Goal: Information Seeking & Learning: Learn about a topic

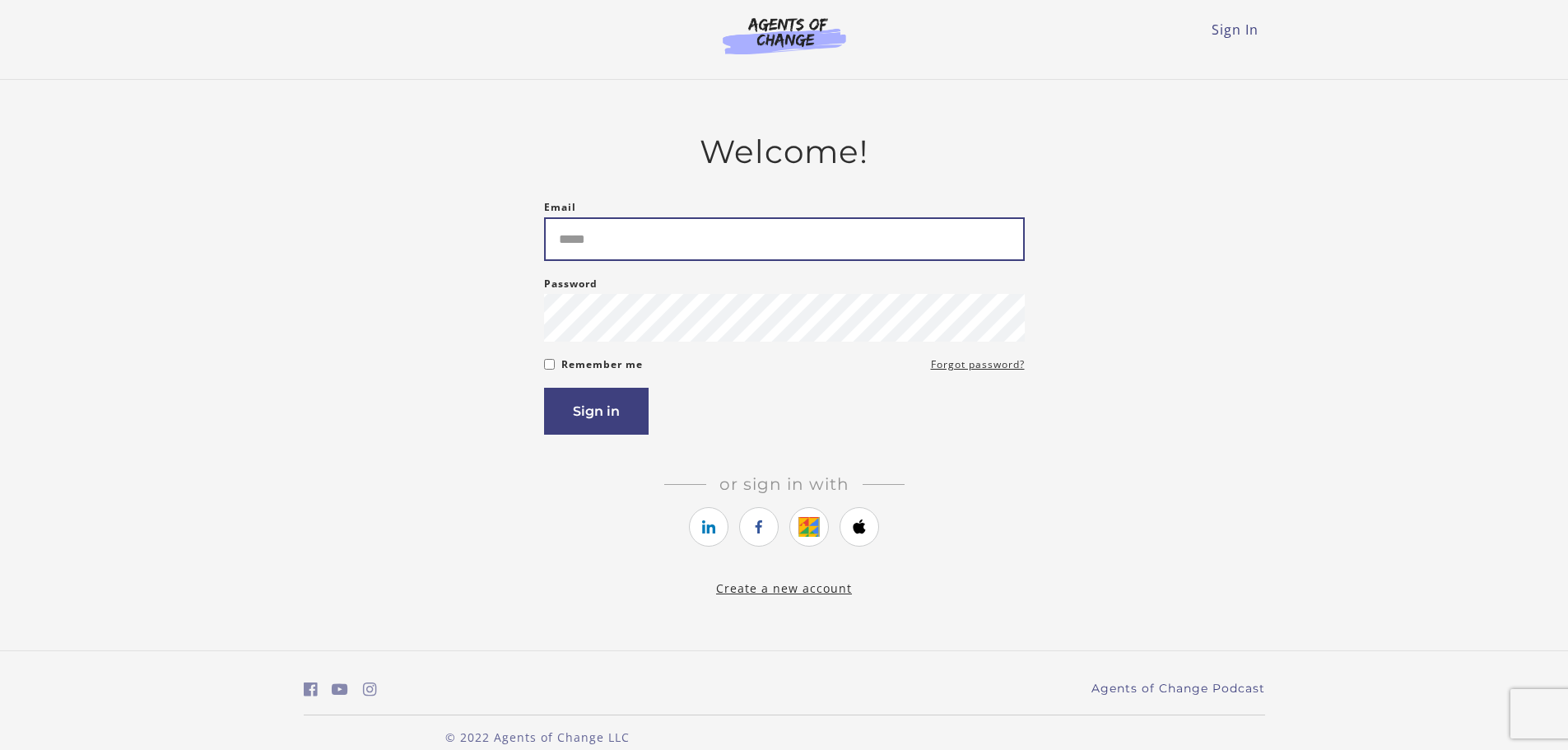
click at [747, 256] on input "Email" at bounding box center [784, 239] width 481 height 44
type input "**********"
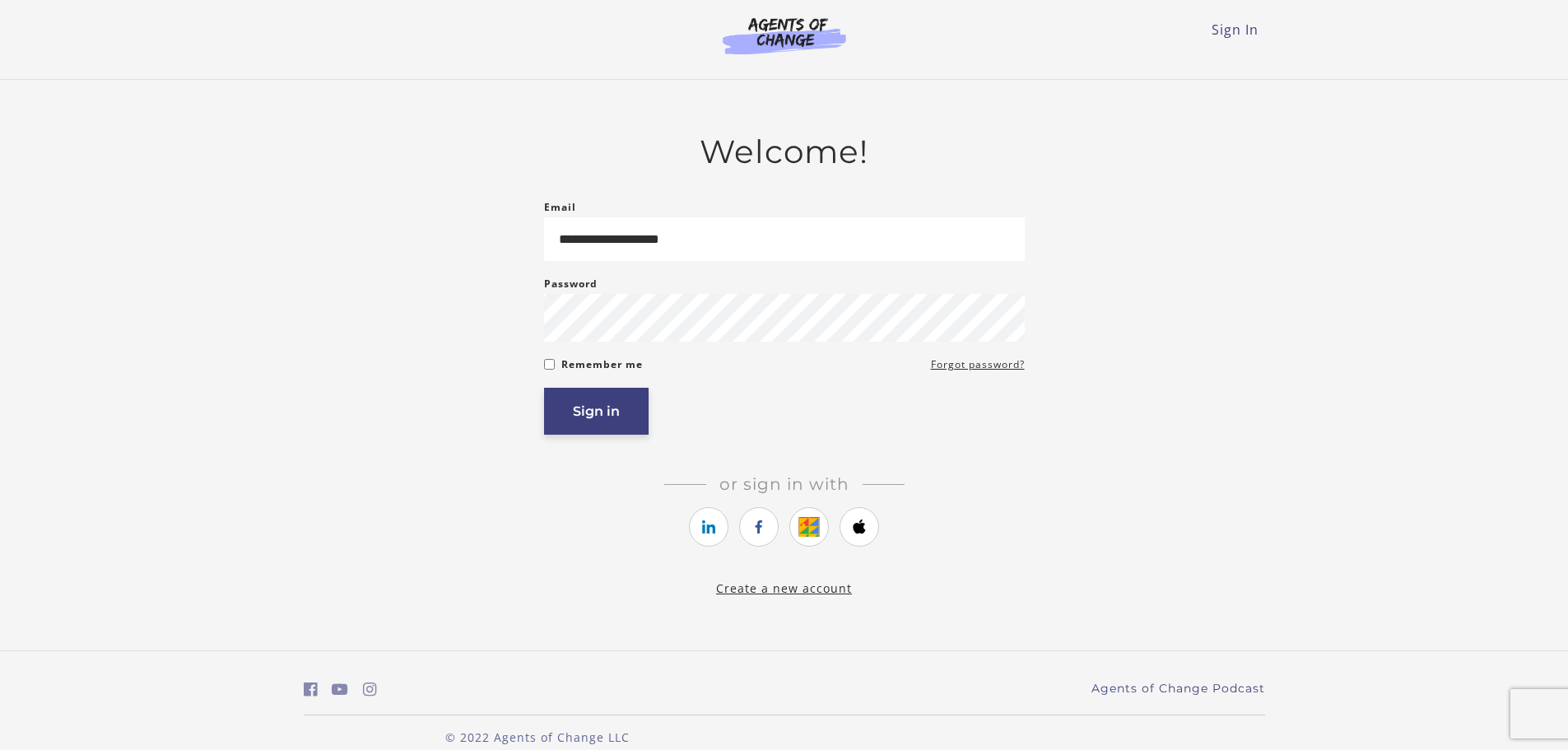
click at [618, 409] on button "Sign in" at bounding box center [596, 412] width 105 height 47
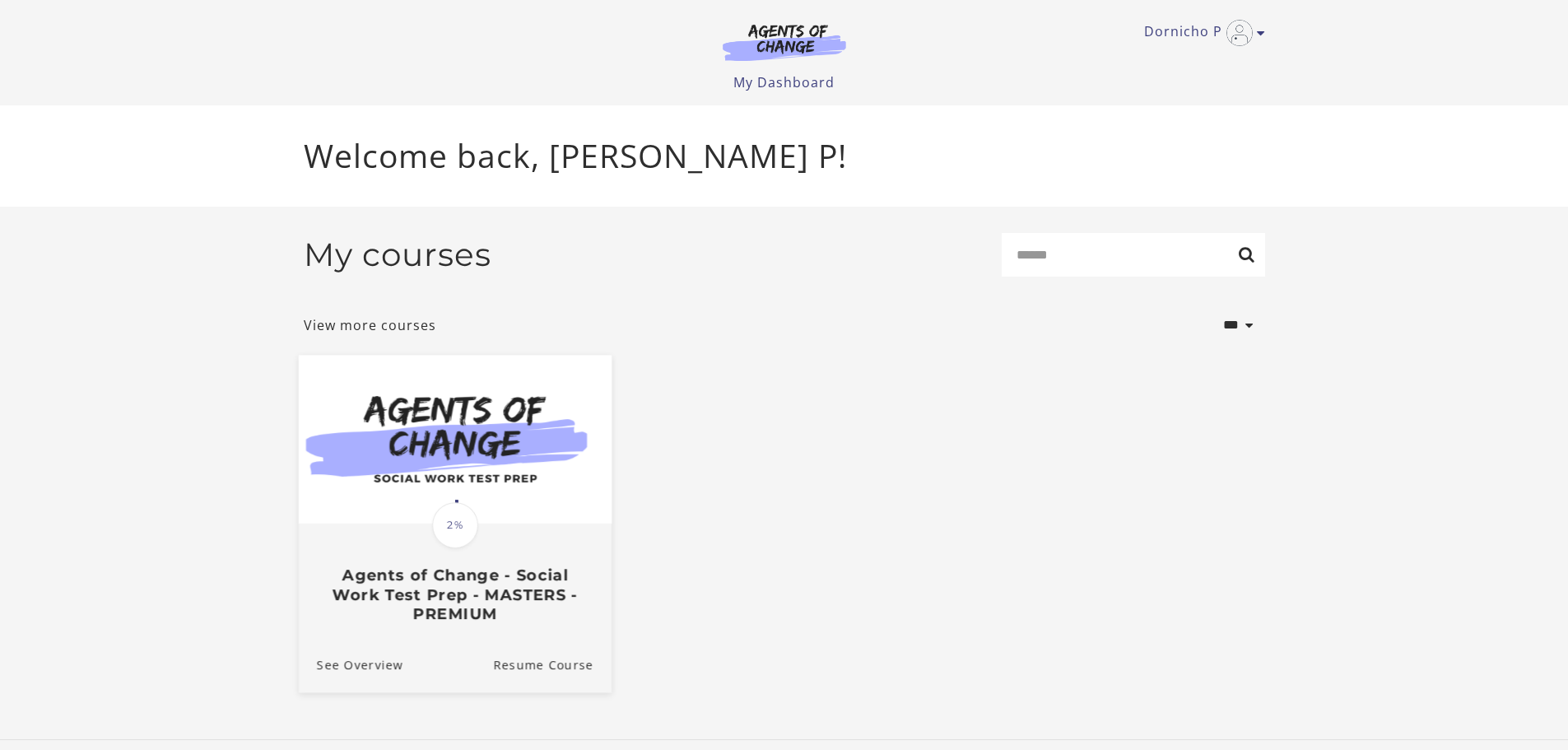
click at [483, 525] on div at bounding box center [455, 440] width 313 height 171
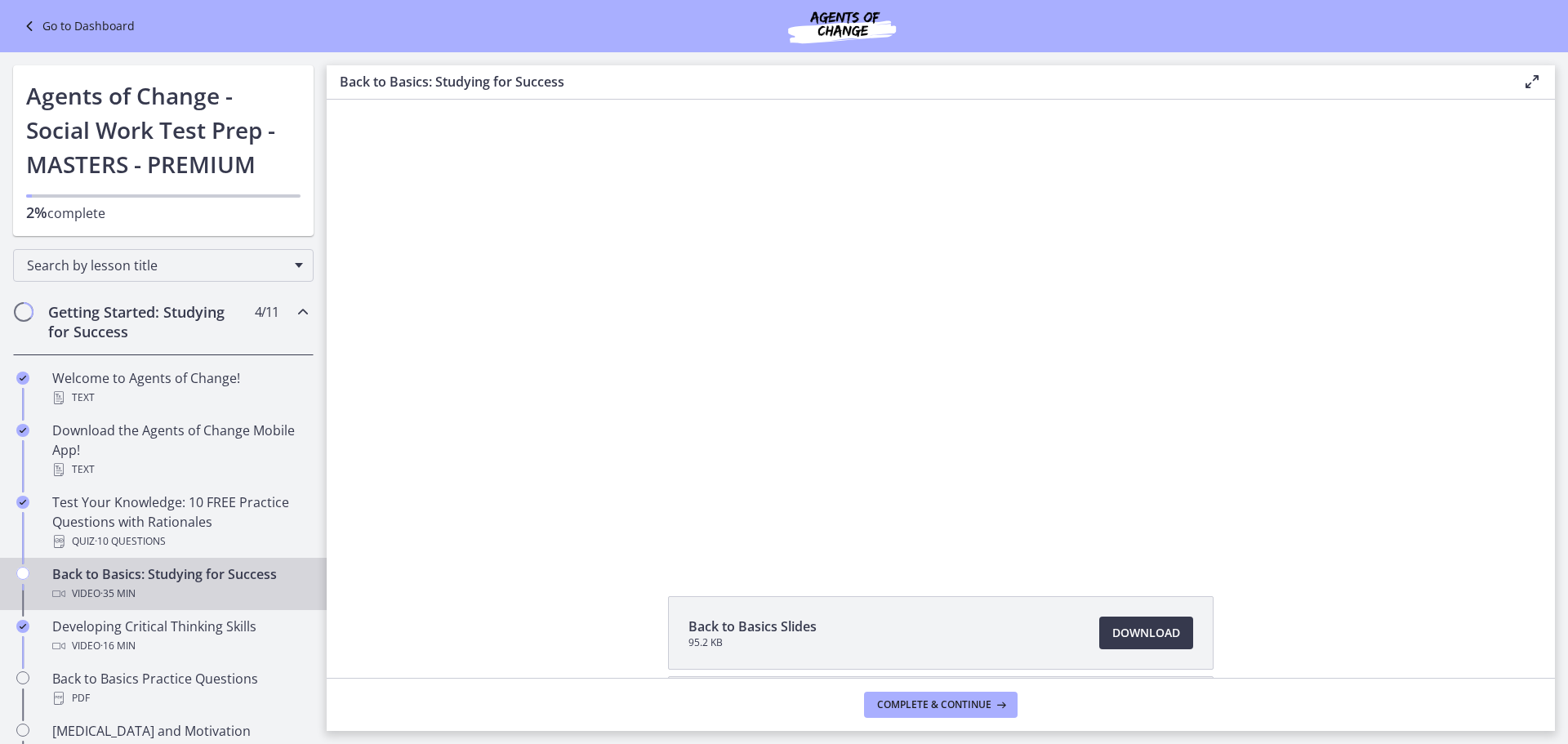
scroll to position [164, 0]
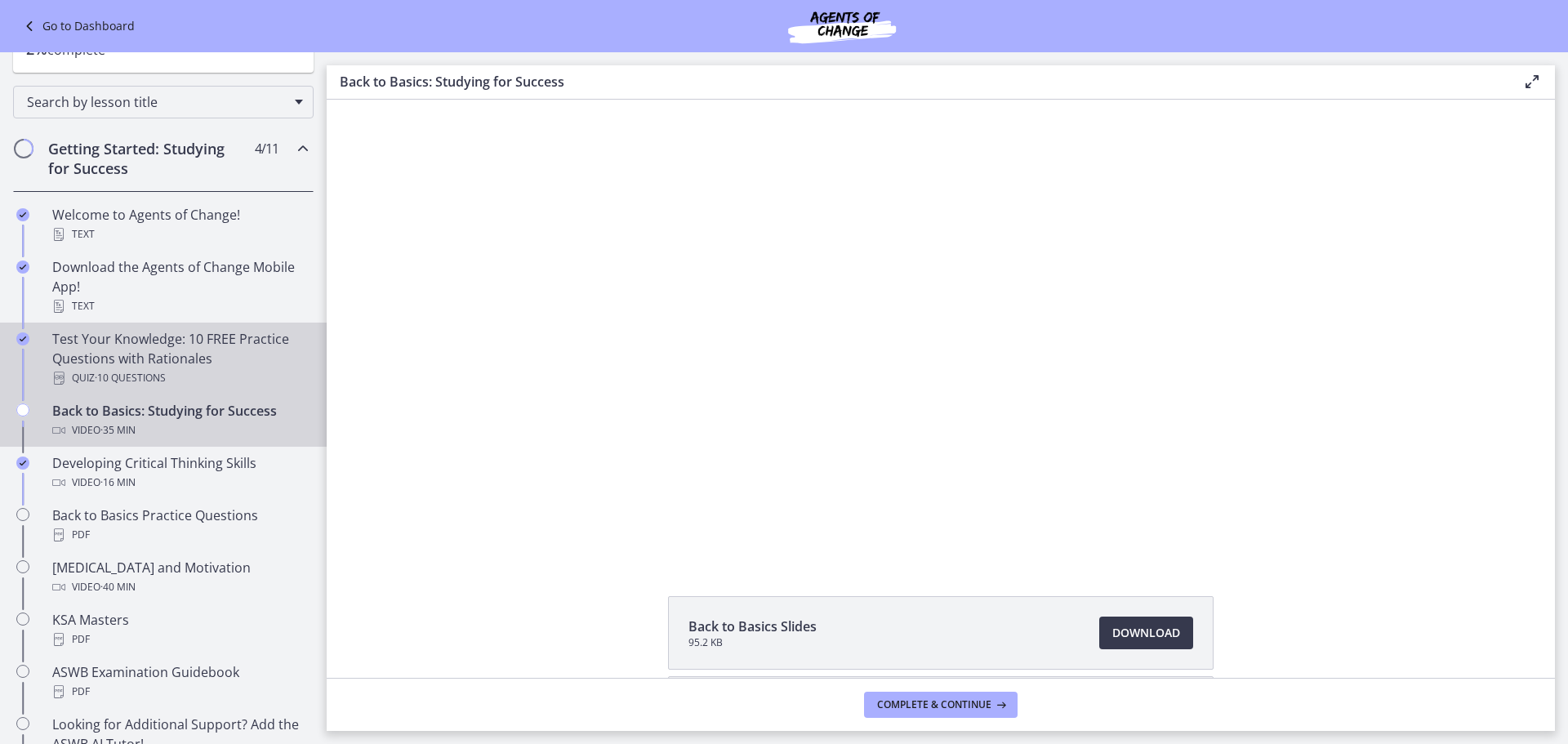
click at [182, 365] on div "Test Your Knowledge: 10 FREE Practice Questions with Rationales Quiz · 10 Quest…" at bounding box center [179, 358] width 255 height 59
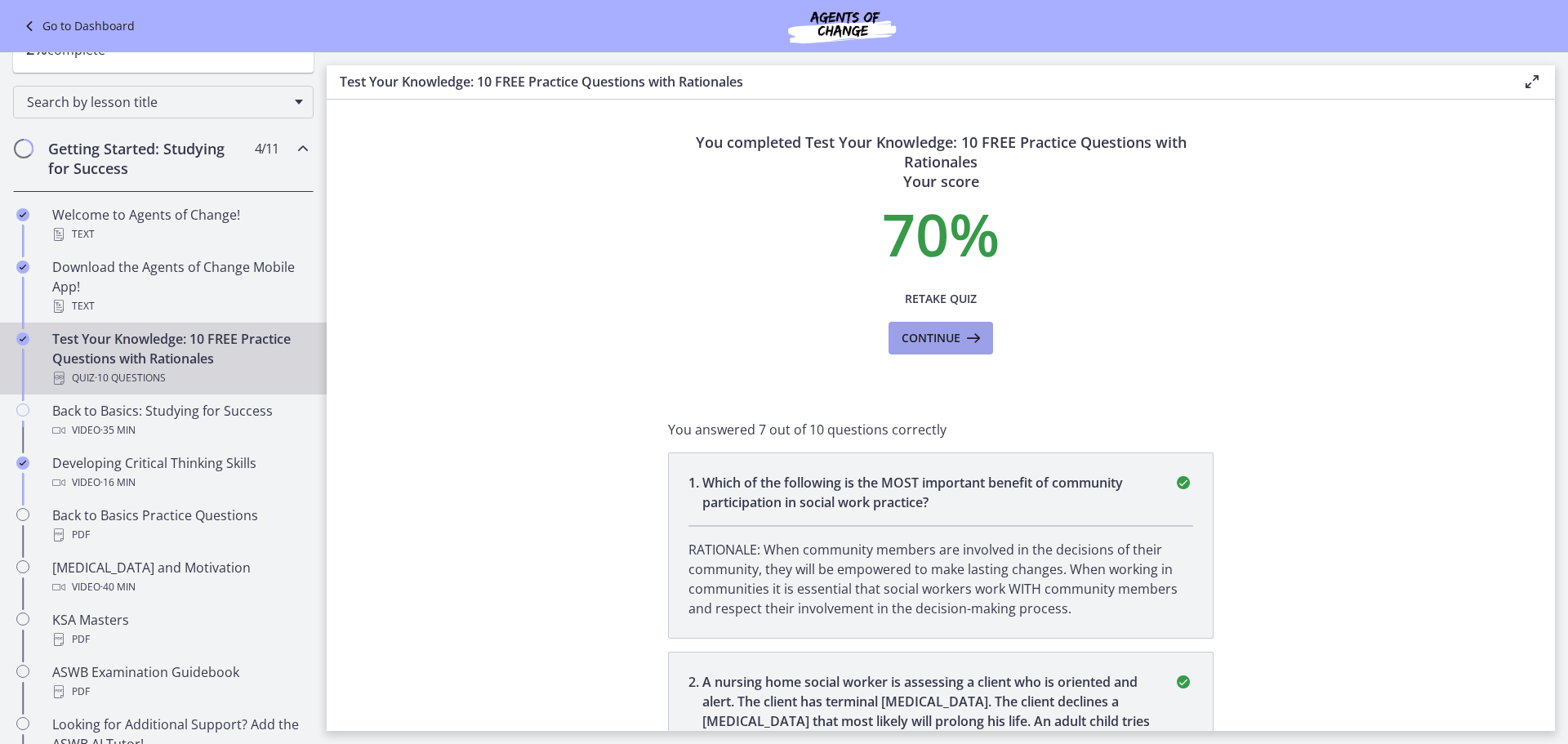
click at [961, 345] on icon at bounding box center [972, 338] width 23 height 20
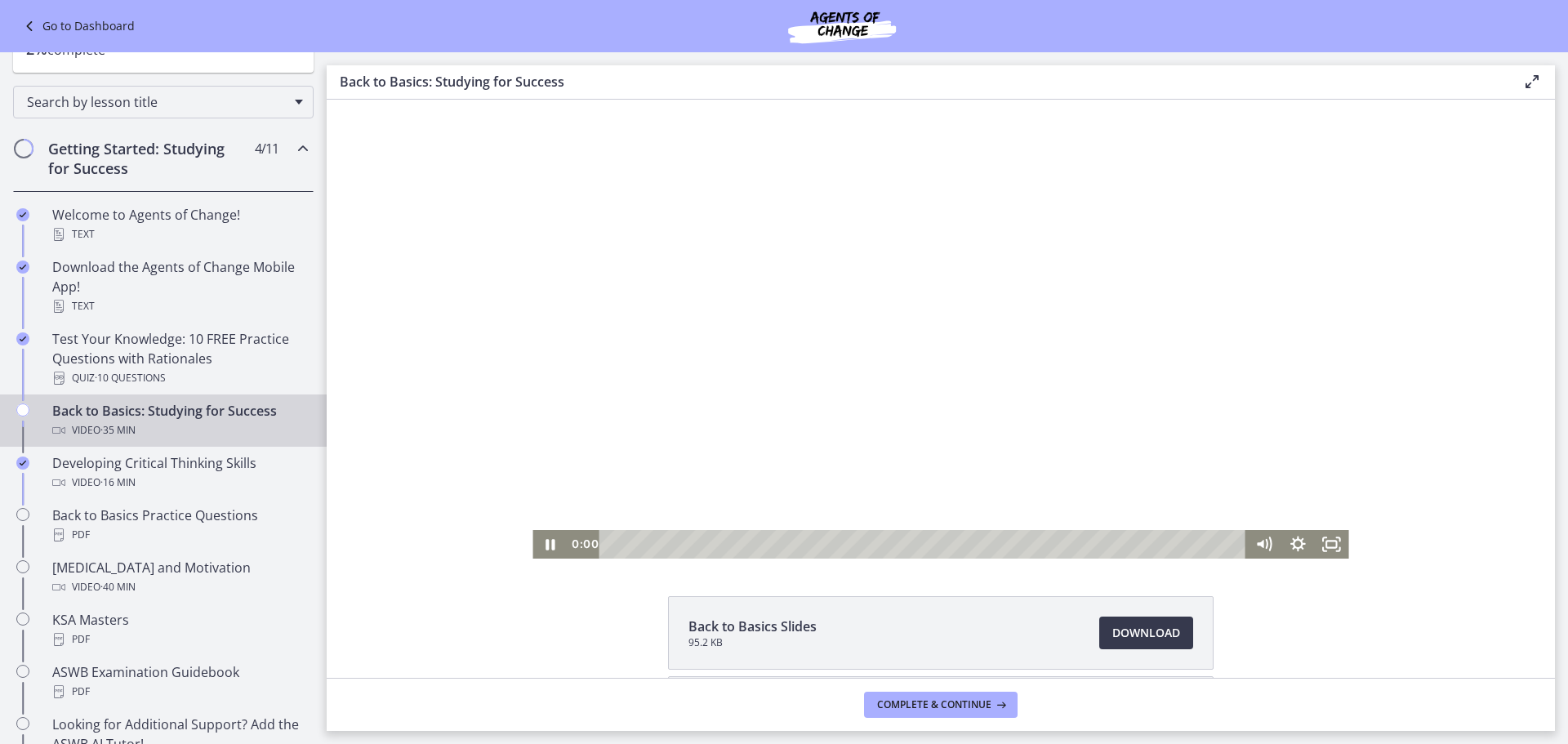
drag, startPoint x: 616, startPoint y: 544, endPoint x: 613, endPoint y: 525, distance: 19.2
click at [588, 547] on div "0:00 0:00" at bounding box center [906, 544] width 680 height 29
click at [539, 539] on icon "Pause" at bounding box center [549, 544] width 34 height 29
click at [546, 546] on icon "Play Video" at bounding box center [551, 544] width 10 height 14
click at [1442, 140] on div "Click for sound @keyframes VOLUME_SMALL_WAVE_FLASH { 0% { opacity: 0; } 33% { o…" at bounding box center [940, 328] width 1229 height 458
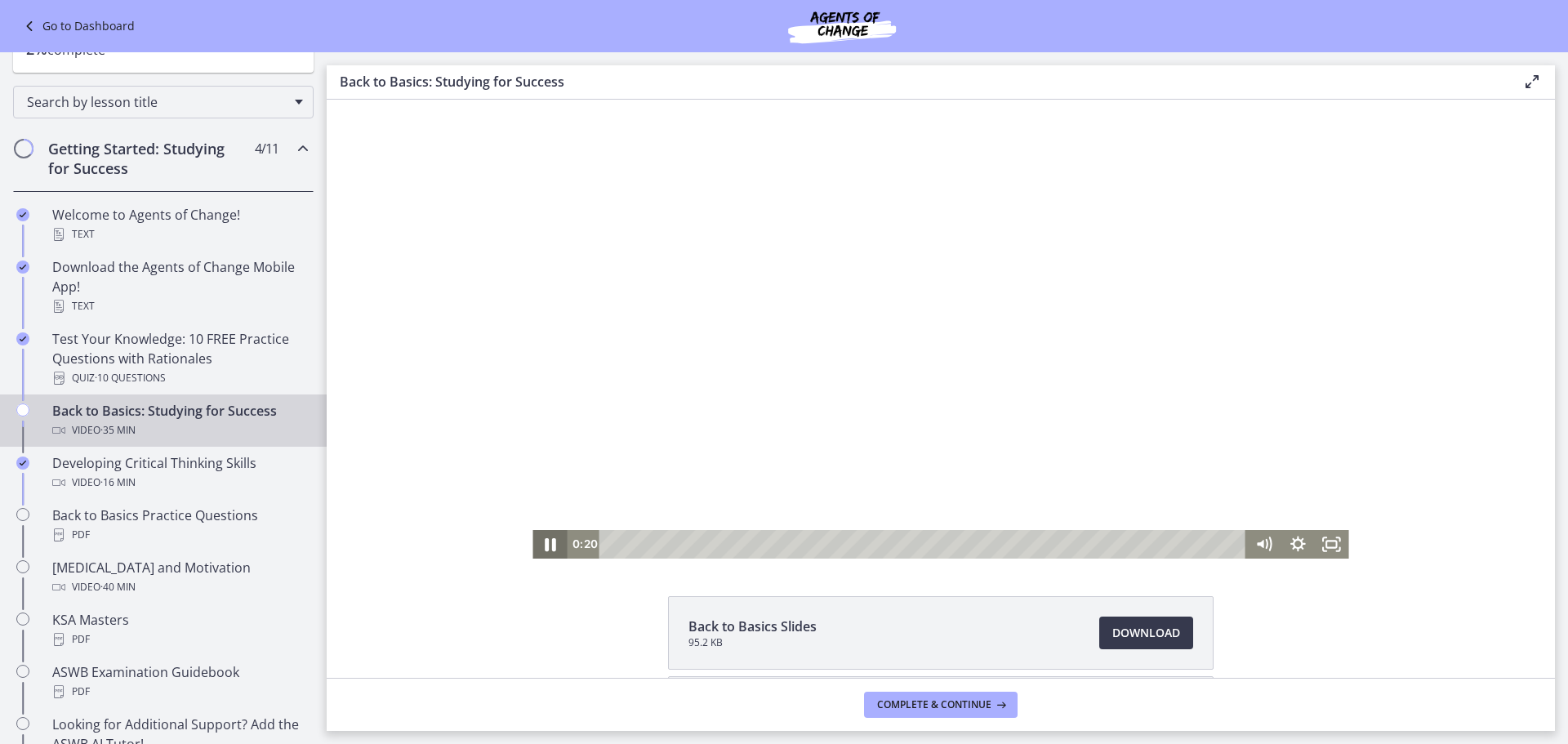
click at [542, 536] on icon "Pause" at bounding box center [550, 543] width 41 height 34
